Goal: Information Seeking & Learning: Learn about a topic

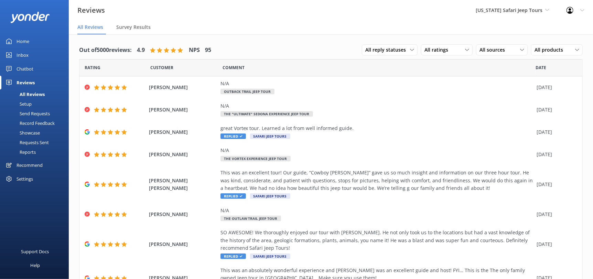
click at [15, 42] on link "Home" at bounding box center [34, 41] width 69 height 14
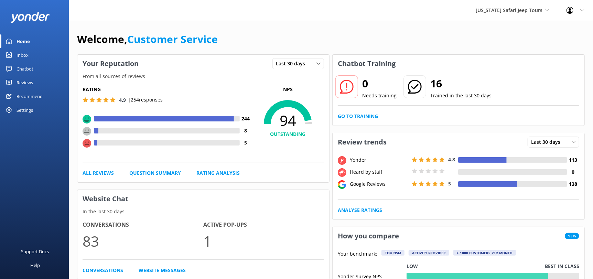
click at [26, 57] on div "Inbox" at bounding box center [23, 55] width 12 height 14
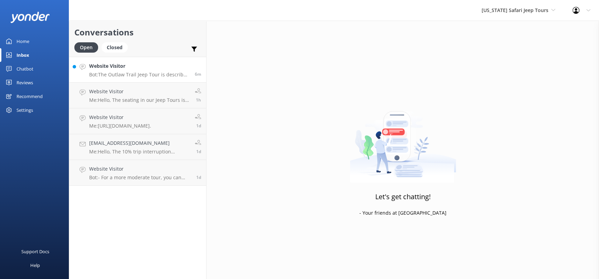
click at [136, 77] on p "Bot: The Outlaw Trail Jeep Tour is described as fun for all ages over 4+ and of…" at bounding box center [139, 75] width 100 height 6
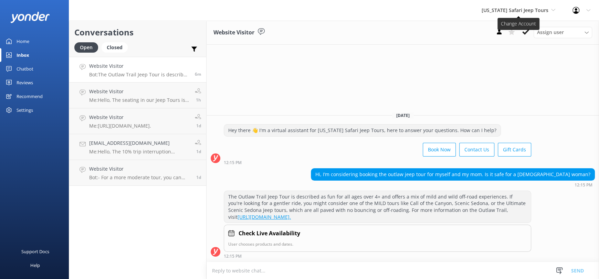
click at [535, 9] on span "[US_STATE] Safari Jeep Tours" at bounding box center [514, 10] width 67 height 7
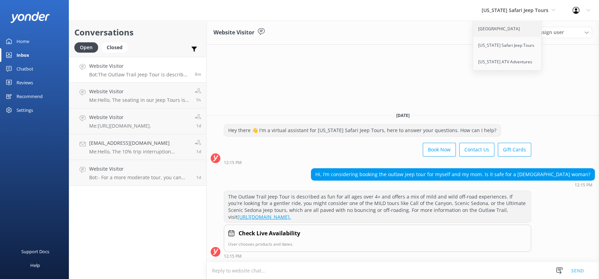
click at [514, 31] on link "[GEOGRAPHIC_DATA]" at bounding box center [507, 29] width 69 height 17
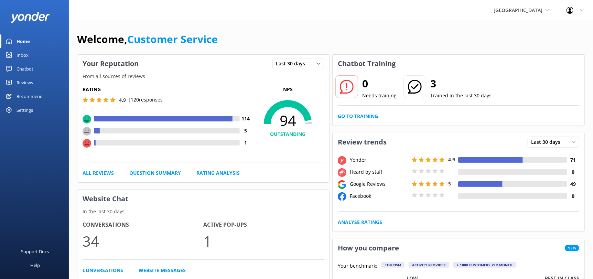
click at [30, 57] on link "Inbox" at bounding box center [34, 55] width 69 height 14
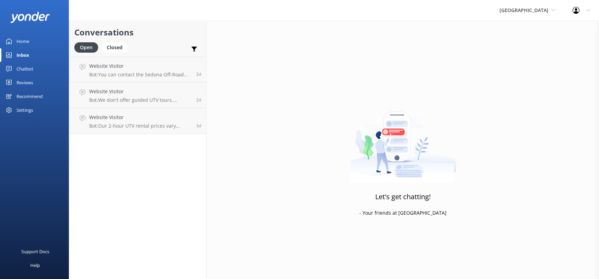
click at [33, 76] on div "Reviews" at bounding box center [25, 83] width 17 height 14
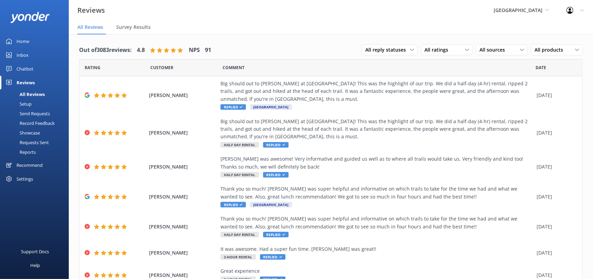
click at [33, 71] on link "Chatbot" at bounding box center [34, 69] width 69 height 14
